Goal: Task Accomplishment & Management: Complete application form

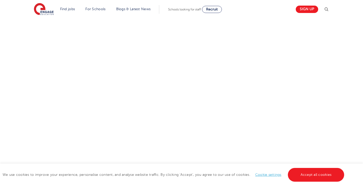
scroll to position [316, 0]
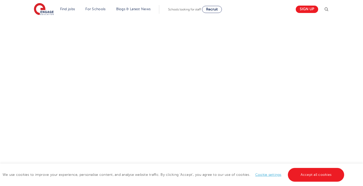
scroll to position [162, 0]
click at [273, 116] on div "Let us know more about you!" at bounding box center [181, 125] width 309 height 227
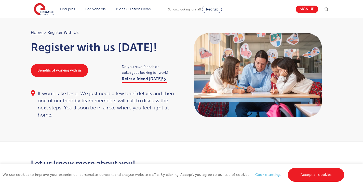
scroll to position [0, 0]
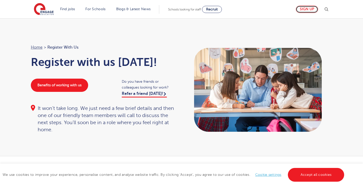
click at [308, 9] on link "Sign up" at bounding box center [307, 9] width 22 height 7
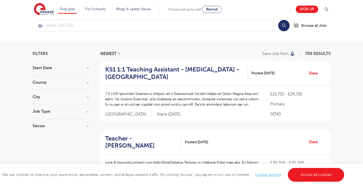
scroll to position [9, 0]
click at [78, 100] on div "City Hounslow 60 Leeds 38 Wandsworth 30 Broxbourne 28 Newham 27 Show more" at bounding box center [61, 99] width 56 height 9
click at [86, 97] on h3 "City" at bounding box center [61, 97] width 56 height 4
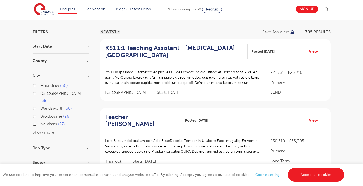
scroll to position [31, 0]
click at [37, 93] on div "Leeds 38" at bounding box center [61, 97] width 56 height 15
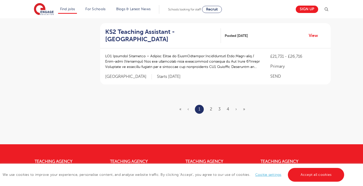
scroll to position [675, 0]
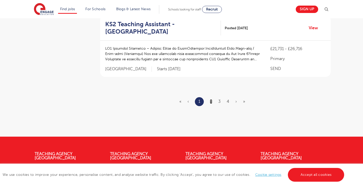
click at [212, 103] on link "2" at bounding box center [211, 101] width 2 height 5
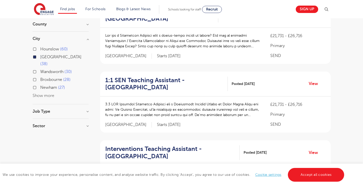
scroll to position [68, 0]
click at [78, 102] on section "Start Date September 34 November 4 Show more County Leeds 38 Show more City Hou…" at bounding box center [61, 70] width 56 height 126
click at [87, 109] on h3 "Job Type" at bounding box center [61, 111] width 56 height 4
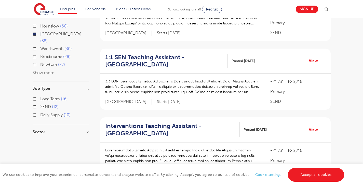
scroll to position [91, 0]
click at [87, 130] on h3 "Sector" at bounding box center [61, 132] width 56 height 4
click at [40, 112] on label "Daily Supply 10" at bounding box center [55, 115] width 30 height 7
click at [40, 113] on input "Daily Supply 10" at bounding box center [41, 114] width 3 height 3
checkbox input "true"
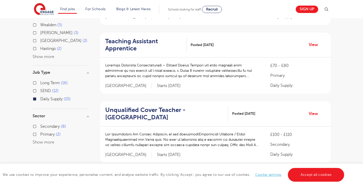
scroll to position [107, 0]
click at [40, 96] on label "Daily Supply 10" at bounding box center [55, 99] width 30 height 7
click at [40, 97] on input "Daily Supply 10" at bounding box center [41, 98] width 3 height 3
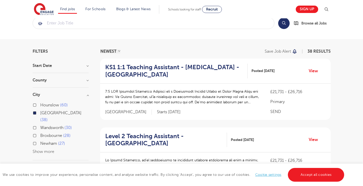
scroll to position [9, 0]
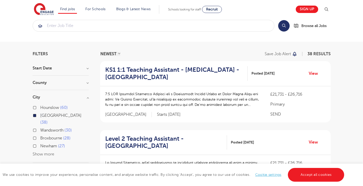
click at [48, 81] on section "Start Date September 34 November 4 Show more County Leeds 38 Show more City Hou…" at bounding box center [61, 157] width 56 height 183
click at [69, 69] on h3 "Start Date" at bounding box center [61, 68] width 56 height 4
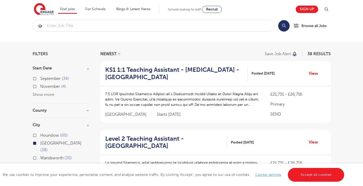
click at [69, 69] on h3 "Start Date" at bounding box center [61, 68] width 56 height 4
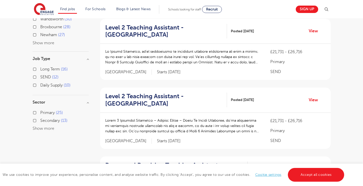
scroll to position [123, 0]
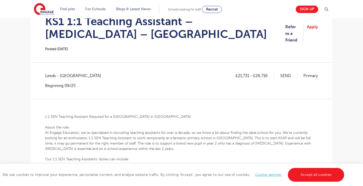
scroll to position [60, 0]
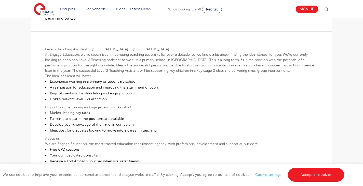
scroll to position [129, 0]
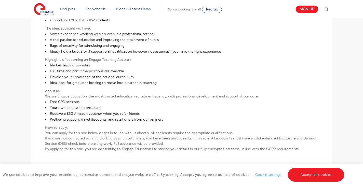
scroll to position [255, 0]
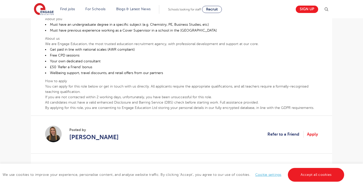
scroll to position [228, 0]
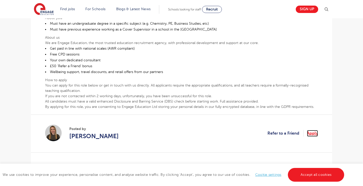
click at [311, 133] on link "Apply" at bounding box center [312, 133] width 11 height 7
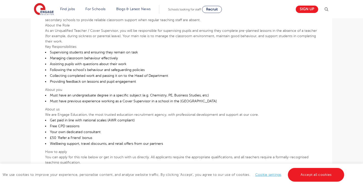
scroll to position [157, 0]
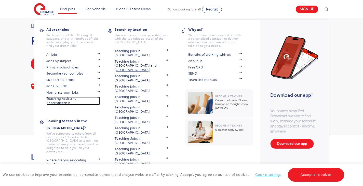
scroll to position [21, 0]
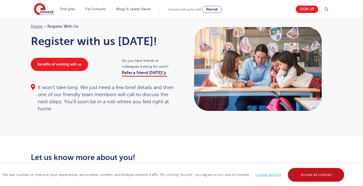
click at [309, 175] on link "Accept all cookies" at bounding box center [316, 175] width 57 height 14
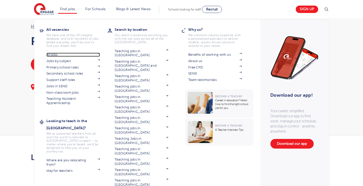
click at [66, 53] on link "All jobs" at bounding box center [73, 55] width 54 height 4
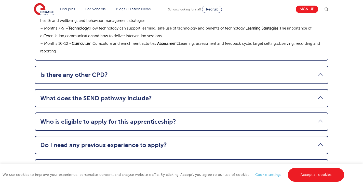
scroll to position [626, 0]
click at [66, 95] on link "What does the SEND pathway include?" at bounding box center [181, 98] width 283 height 7
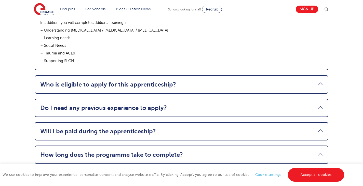
scroll to position [686, 0]
click at [65, 81] on link "Who is eligible to apply for this apprenticeship?" at bounding box center [181, 84] width 283 height 7
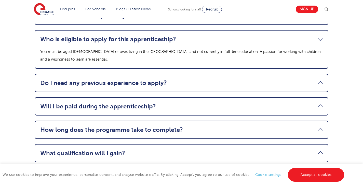
scroll to position [634, 0]
click at [86, 97] on li "Will I be paid during the apprenticeship? Yes, this is a full-time, paid role. …" at bounding box center [182, 106] width 294 height 18
click at [97, 103] on link "Will I be paid during the apprenticeship?" at bounding box center [181, 106] width 283 height 7
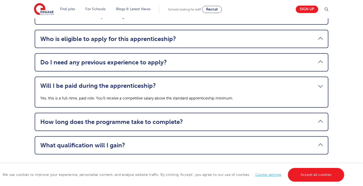
click at [128, 119] on li "How long does the programme take to complete? The apprenticeship runs for 12 mo…" at bounding box center [182, 122] width 294 height 18
click at [141, 119] on link "How long does the programme take to complete?" at bounding box center [181, 122] width 283 height 7
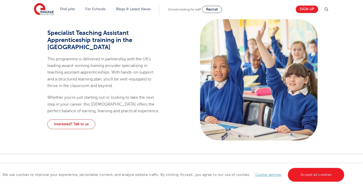
scroll to position [268, 0]
click at [82, 119] on link "Interested? Talk to us" at bounding box center [71, 124] width 48 height 10
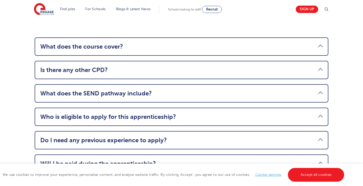
scroll to position [556, 0]
click at [66, 67] on link "Is there any other CPD?" at bounding box center [181, 70] width 283 height 7
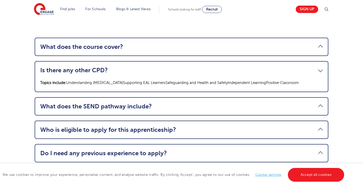
drag, startPoint x: 76, startPoint y: 31, endPoint x: 86, endPoint y: 39, distance: 13.3
click at [86, 39] on li "What does the course cover? – Month 1 – The role of a Teaching Assistant: Profe…" at bounding box center [182, 47] width 294 height 18
click at [86, 43] on link "What does the course cover?" at bounding box center [181, 46] width 283 height 7
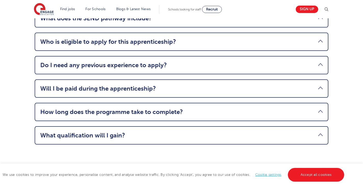
click at [102, 62] on link "Do I need any previous experience to apply?" at bounding box center [181, 65] width 283 height 7
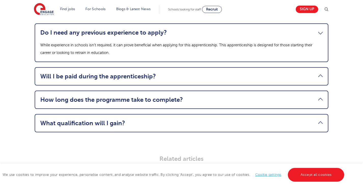
scroll to position [664, 0]
click at [95, 99] on li "How long does the programme take to complete? The apprenticeship runs for 12 mo…" at bounding box center [182, 100] width 294 height 18
click at [85, 96] on link "How long does the programme take to complete?" at bounding box center [181, 99] width 283 height 7
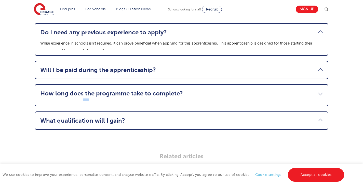
click at [85, 94] on li "How long does the programme take to complete? The apprenticeship runs for 12 mo…" at bounding box center [182, 95] width 294 height 22
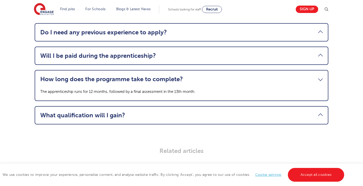
click at [45, 88] on p "The apprenticeship runs for 12 months, followed by a final assessment in the 13…" at bounding box center [181, 92] width 283 height 8
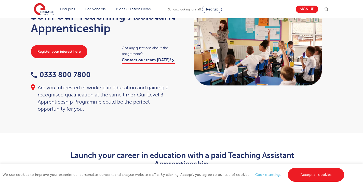
scroll to position [0, 0]
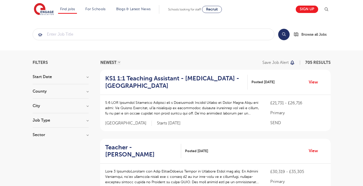
click at [76, 80] on div "Start Date September 87 [DATE] [DATE] Show more" at bounding box center [61, 79] width 56 height 9
click at [85, 79] on div "Start Date September 87 [DATE] [DATE] Show more" at bounding box center [61, 79] width 56 height 9
click at [87, 76] on h3 "Start Date" at bounding box center [61, 77] width 56 height 4
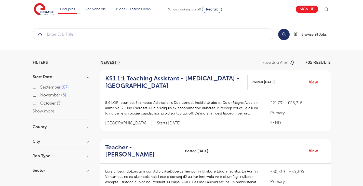
click at [40, 86] on label "September 87" at bounding box center [54, 87] width 29 height 7
click at [40, 86] on input "September 87" at bounding box center [41, 86] width 3 height 3
checkbox input "true"
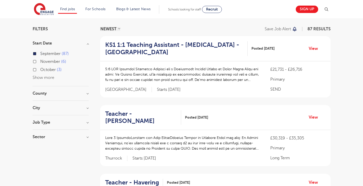
scroll to position [36, 0]
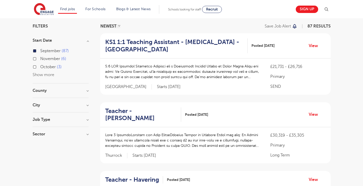
click at [62, 93] on h3 "County" at bounding box center [61, 91] width 56 height 4
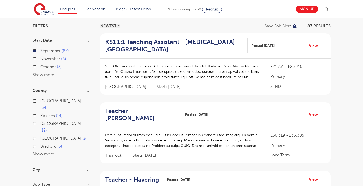
click at [40, 102] on label "Leeds 34" at bounding box center [64, 105] width 48 height 14
click at [40, 102] on input "Leeds 34" at bounding box center [41, 100] width 3 height 3
checkbox input "true"
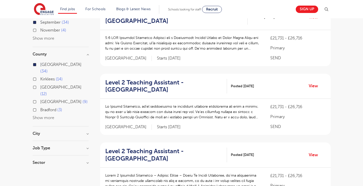
scroll to position [69, 0]
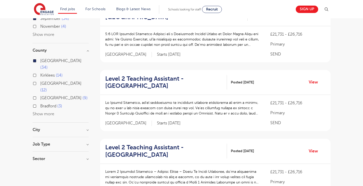
click at [39, 112] on button "Show more" at bounding box center [44, 114] width 22 height 5
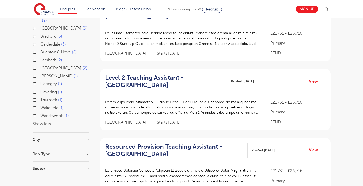
scroll to position [139, 0]
click at [85, 138] on h3 "City" at bounding box center [61, 140] width 56 height 4
click at [40, 147] on label "Leeds 34" at bounding box center [64, 154] width 48 height 14
click at [40, 148] on input "Leeds 34" at bounding box center [41, 149] width 3 height 3
checkbox input "true"
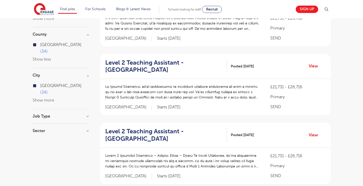
scroll to position [85, 0]
click at [67, 115] on h3 "Job Type" at bounding box center [61, 117] width 56 height 4
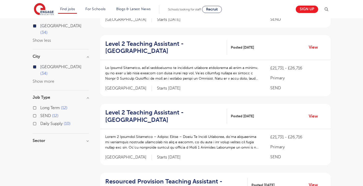
scroll to position [104, 0]
click at [61, 125] on section "Start Date September 34 November 4 Show more County Leeds 34 Show less City Lee…" at bounding box center [61, 59] width 56 height 177
click at [82, 125] on section "Start Date September 34 November 4 Show more County Leeds 34 Show less City Lee…" at bounding box center [61, 59] width 56 height 177
click at [84, 139] on h3 "Sector" at bounding box center [61, 141] width 56 height 4
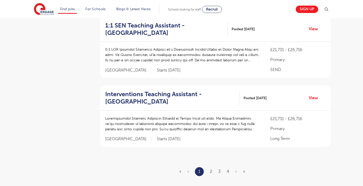
scroll to position [606, 0]
click at [208, 173] on ul "« ‹ 1 2 3 4 › »" at bounding box center [216, 171] width 72 height 9
click at [210, 172] on ul "« ‹ 1 2 3 4 › »" at bounding box center [216, 171] width 72 height 9
click at [212, 171] on link "2" at bounding box center [211, 171] width 2 height 5
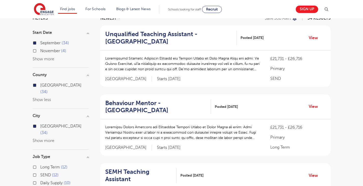
scroll to position [45, 0]
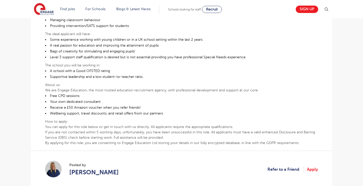
scroll to position [283, 0]
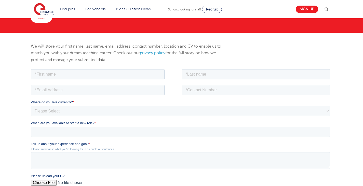
scroll to position [41, 0]
